Goal: Browse casually

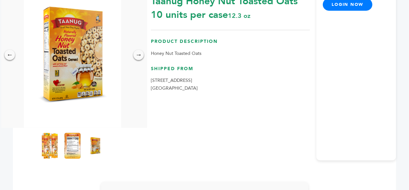
click at [70, 151] on img at bounding box center [72, 146] width 16 height 26
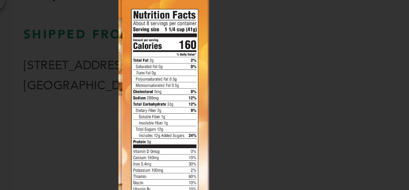
scroll to position [95, 0]
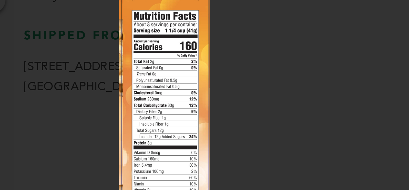
click at [0, 0] on img at bounding box center [0, 0] width 0 height 0
click at [173, 114] on div "×" at bounding box center [204, 95] width 409 height 190
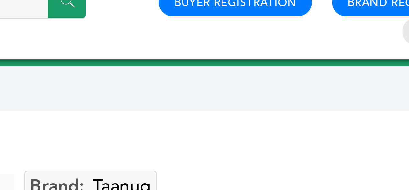
scroll to position [0, 0]
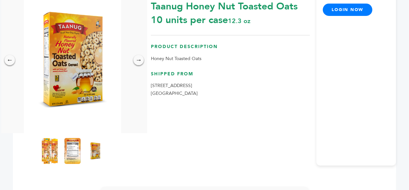
click at [78, 151] on img at bounding box center [72, 151] width 16 height 26
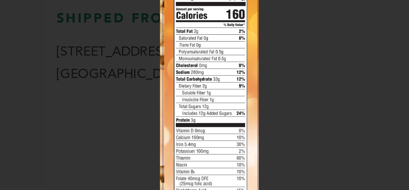
scroll to position [90, 0]
